Goal: Information Seeking & Learning: Learn about a topic

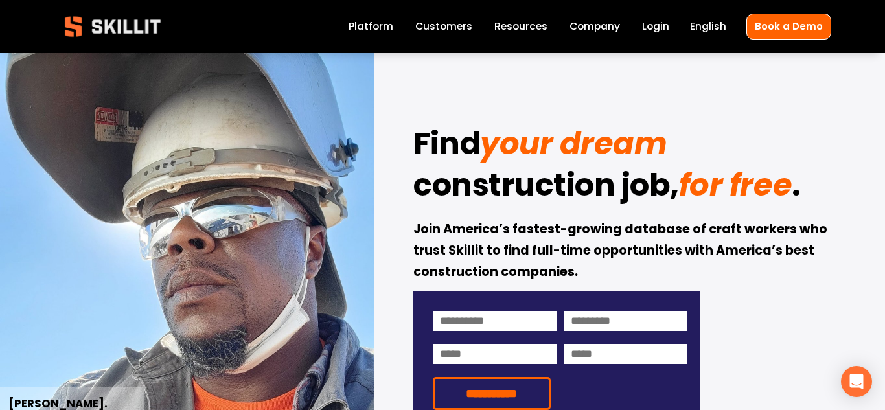
click at [610, 20] on link "Company" at bounding box center [595, 27] width 51 height 18
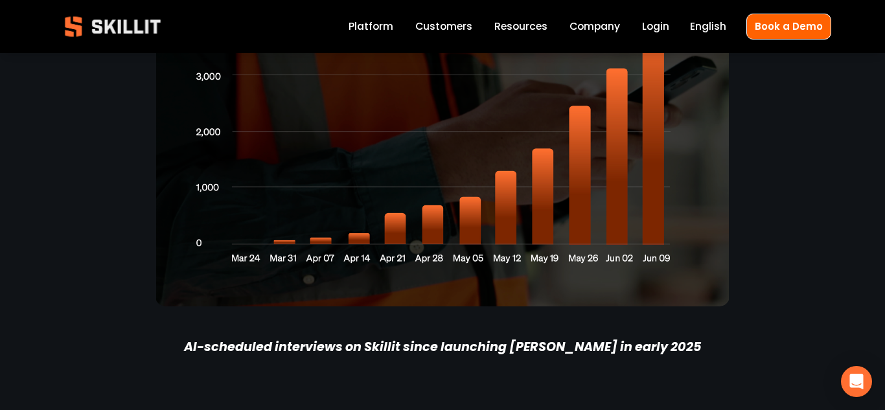
scroll to position [2710, 0]
